Goal: Book appointment/travel/reservation

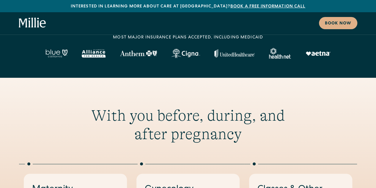
scroll to position [119, 0]
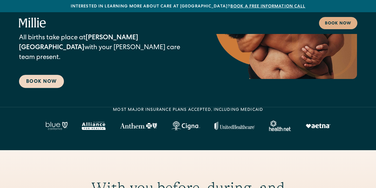
click at [46, 87] on link "Book Now" at bounding box center [41, 81] width 45 height 13
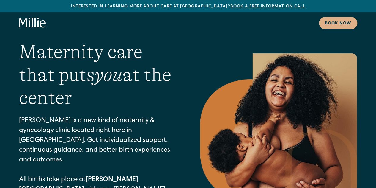
scroll to position [59, 0]
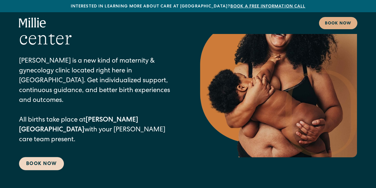
click at [47, 157] on link "Book Now" at bounding box center [41, 163] width 45 height 13
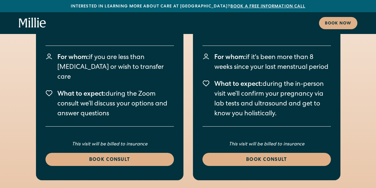
scroll to position [897, 0]
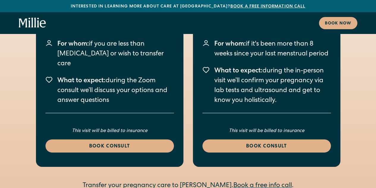
click at [108, 139] on link "Book consult" at bounding box center [110, 145] width 129 height 13
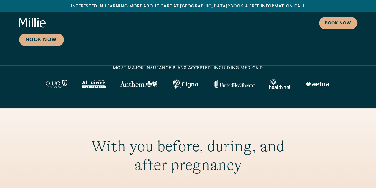
scroll to position [0, 0]
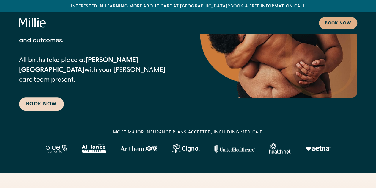
click at [40, 97] on link "Book Now" at bounding box center [41, 103] width 45 height 13
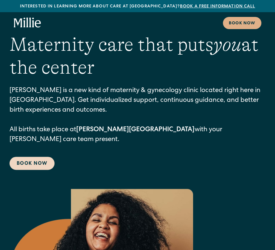
click at [35, 157] on link "Book Now" at bounding box center [32, 163] width 45 height 13
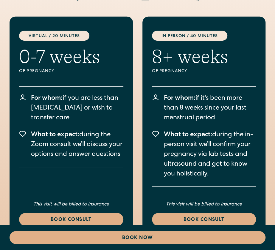
scroll to position [1725, 0]
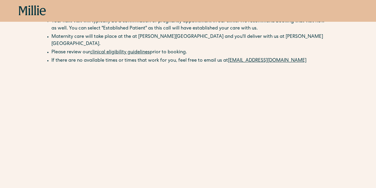
scroll to position [30, 0]
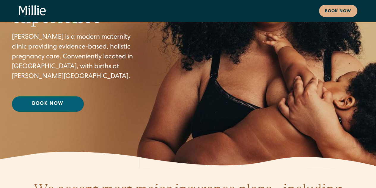
click at [67, 102] on link "Book Now" at bounding box center [48, 103] width 72 height 15
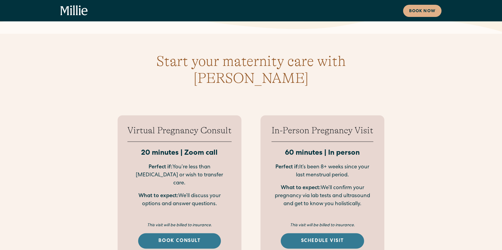
scroll to position [769, 0]
click at [315, 187] on link "Schedule Visit" at bounding box center [322, 241] width 83 height 15
